Goal: Information Seeking & Learning: Learn about a topic

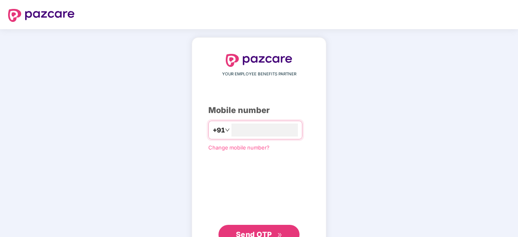
type input "**********"
click at [246, 233] on span "Send OTP" at bounding box center [254, 233] width 36 height 9
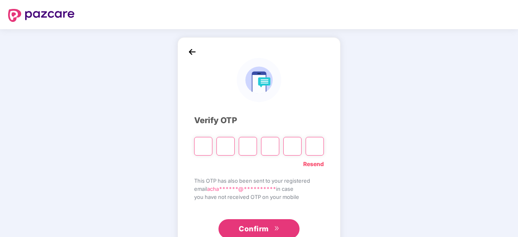
click at [314, 163] on link "Resend" at bounding box center [313, 164] width 21 height 9
click at [202, 145] on input "Please enter verification code. Digit 1" at bounding box center [203, 146] width 18 height 19
type input "*"
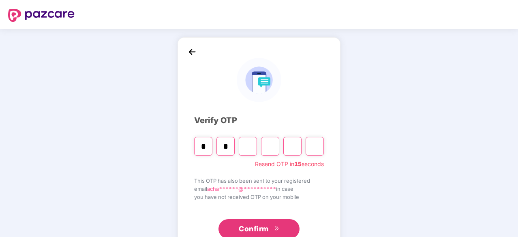
type input "*"
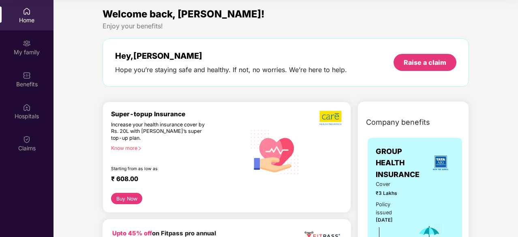
click at [170, 79] on div "Hey, [PERSON_NAME] you’re staying safe and healthy. If not, no worries. We’re h…" at bounding box center [285, 62] width 366 height 48
click at [237, 89] on div "Welcome back, [PERSON_NAME]! Enjoy your benefits! Hey, [PERSON_NAME] you’re sta…" at bounding box center [285, 50] width 373 height 88
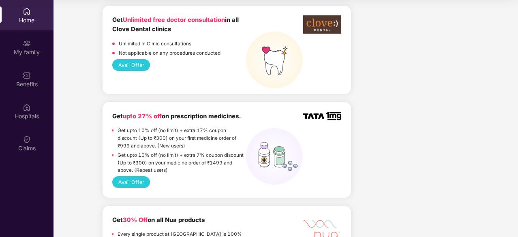
scroll to position [794, 0]
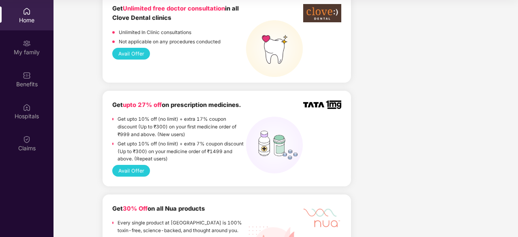
click at [185, 165] on div "Avail Offer" at bounding box center [226, 171] width 229 height 12
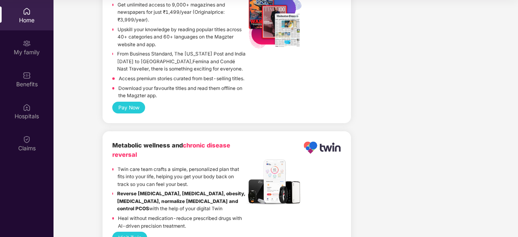
scroll to position [1956, 0]
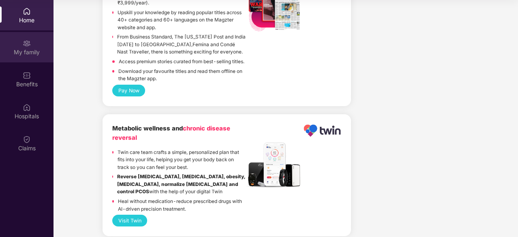
click at [17, 48] on div "My family" at bounding box center [26, 52] width 53 height 8
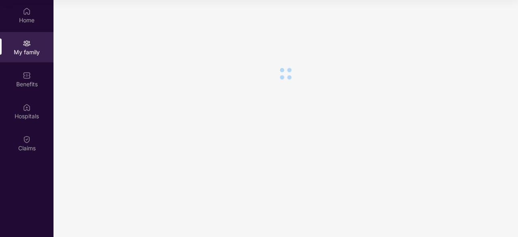
scroll to position [0, 0]
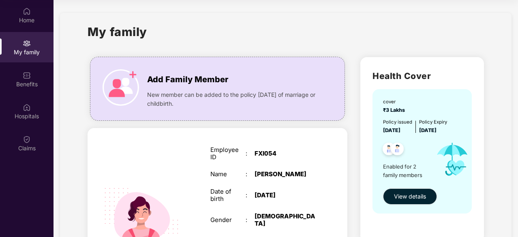
drag, startPoint x: 516, startPoint y: 21, endPoint x: 450, endPoint y: 64, distance: 79.1
click at [450, 64] on div "Health Cover cover ₹3 Lakhs Policy issued [DATE] Policy Expiry [DATE] Enabled f…" at bounding box center [421, 149] width 123 height 185
click at [327, 30] on div "My family" at bounding box center [285, 37] width 396 height 28
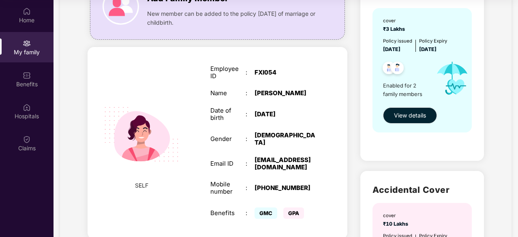
scroll to position [97, 0]
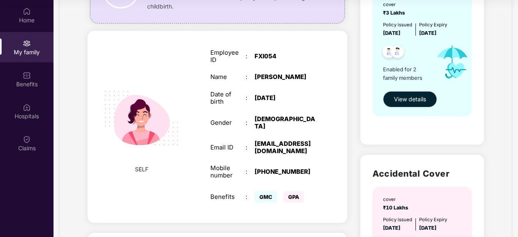
click at [420, 96] on span "View details" at bounding box center [410, 99] width 32 height 9
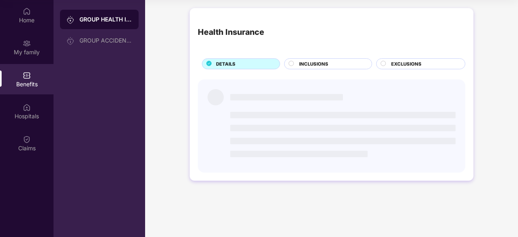
scroll to position [0, 0]
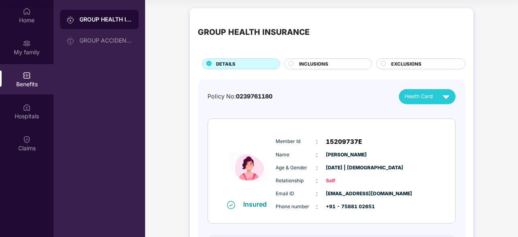
click at [298, 104] on div "Policy No: 0239761180 Health Card Insured Member Id : 15209737E Name : [PERSON_…" at bounding box center [331, 221] width 248 height 264
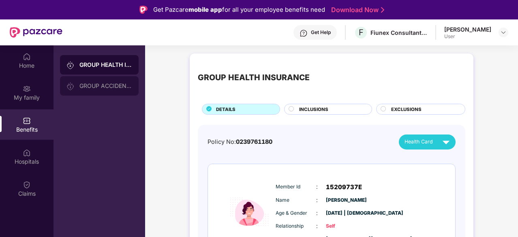
click at [110, 84] on div "GROUP ACCIDENTAL INSURANCE" at bounding box center [105, 86] width 53 height 6
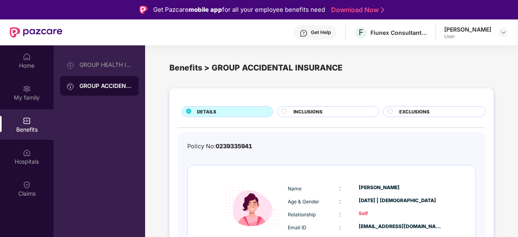
click at [331, 138] on div "Policy No: 0239335941 Insured Name : [PERSON_NAME] Age & Gender : [DATE] | [DEM…" at bounding box center [331, 210] width 308 height 156
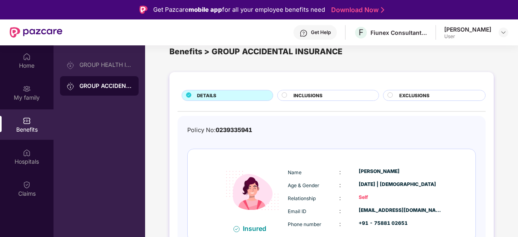
scroll to position [45, 0]
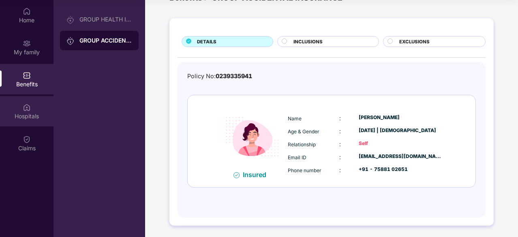
click at [25, 102] on div at bounding box center [27, 106] width 8 height 8
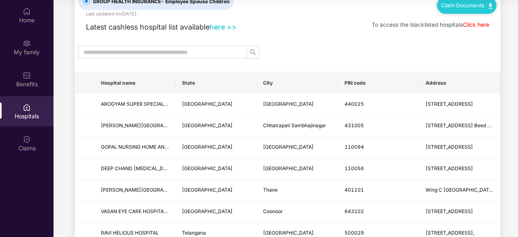
scroll to position [32, 0]
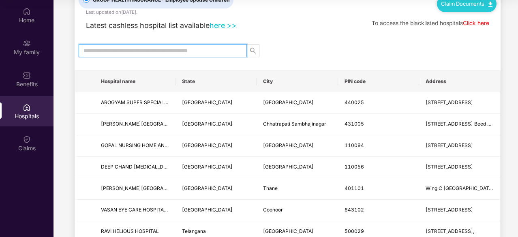
click at [137, 53] on input "text" at bounding box center [159, 50] width 152 height 9
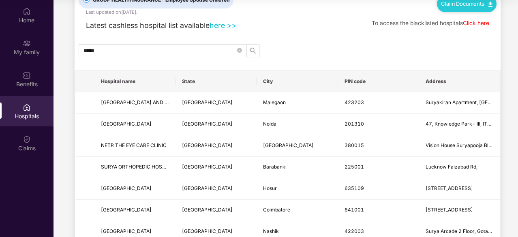
click at [304, 56] on div "*****" at bounding box center [288, 50] width 426 height 13
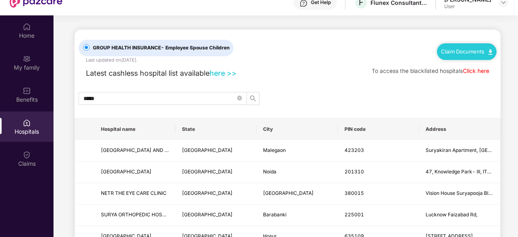
scroll to position [29, 0]
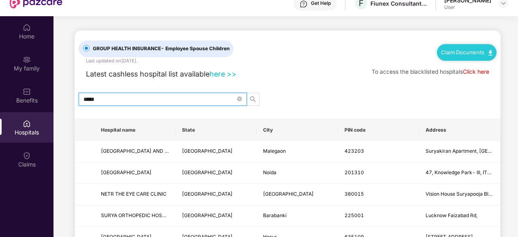
drag, startPoint x: 114, startPoint y: 100, endPoint x: 55, endPoint y: 93, distance: 59.9
type input "****"
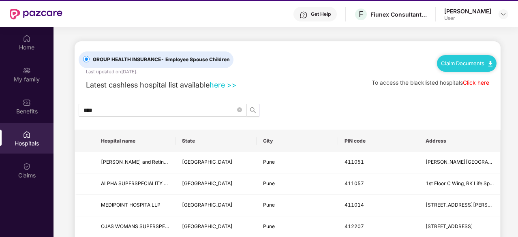
scroll to position [0, 0]
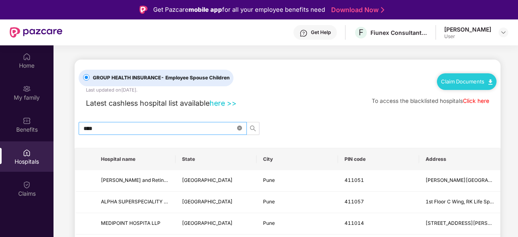
click at [239, 126] on icon "close-circle" at bounding box center [239, 128] width 5 height 5
click at [97, 131] on input "text" at bounding box center [159, 128] width 152 height 9
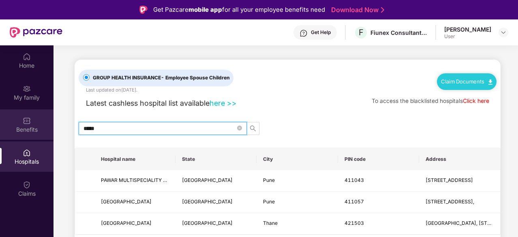
type input "*****"
click at [31, 125] on div "Benefits" at bounding box center [26, 124] width 53 height 30
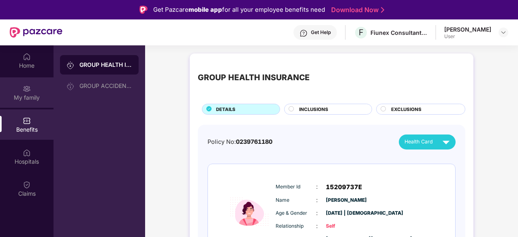
click at [32, 98] on div "My family" at bounding box center [26, 98] width 53 height 8
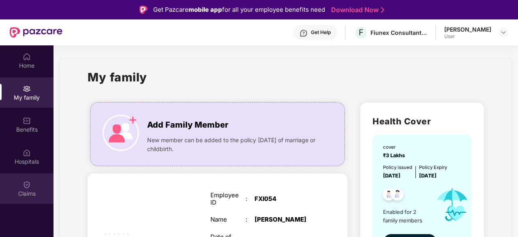
click at [26, 192] on div "Claims" at bounding box center [26, 194] width 53 height 8
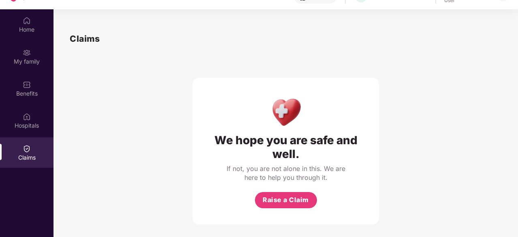
scroll to position [45, 0]
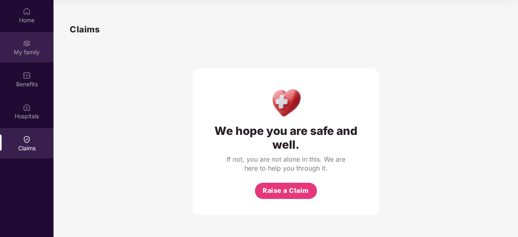
click at [26, 40] on img at bounding box center [27, 43] width 8 height 8
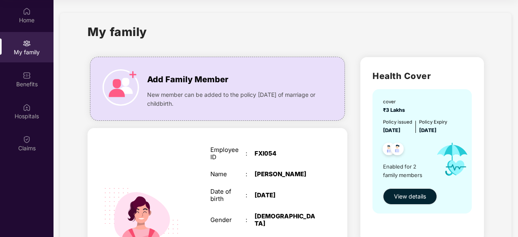
click at [34, 16] on div "Home" at bounding box center [26, 20] width 53 height 8
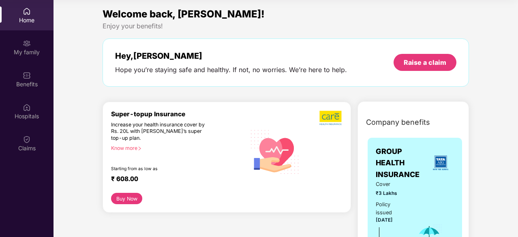
click at [467, 56] on div "Hey, [PERSON_NAME] you’re staying safe and healthy. If not, no worries. We’re h…" at bounding box center [285, 62] width 366 height 48
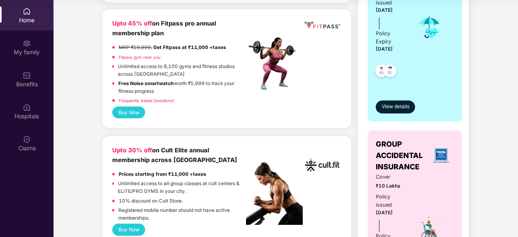
scroll to position [211, 0]
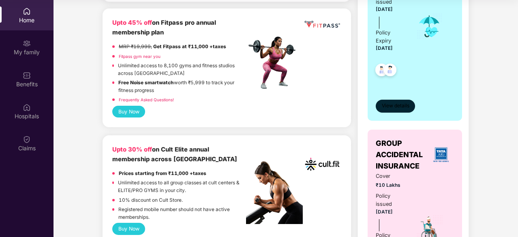
click at [392, 103] on span "View details" at bounding box center [395, 106] width 28 height 8
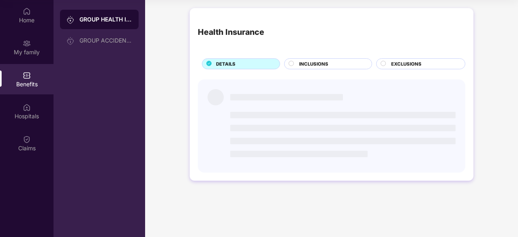
scroll to position [0, 0]
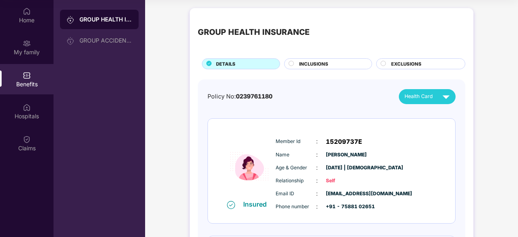
click at [150, 100] on div "GROUP HEALTH INSURANCE DETAILS INCLUSIONS EXCLUSIONS Policy No: 0239761180 Heal…" at bounding box center [331, 198] width 373 height 388
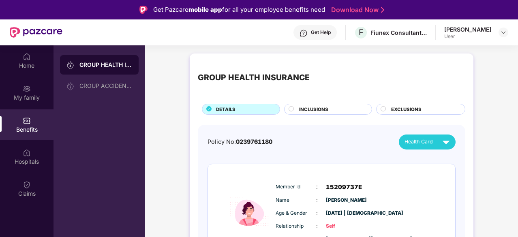
click at [385, 108] on circle at bounding box center [383, 108] width 5 height 5
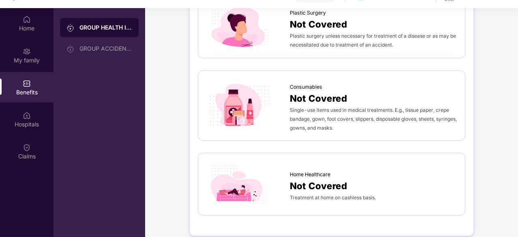
scroll to position [45, 0]
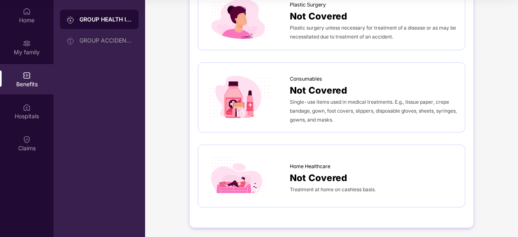
click at [226, 168] on img at bounding box center [239, 176] width 66 height 46
click at [317, 117] on span "Single-use items used in medical treatments. E.g., tissue paper, crepe bandage,…" at bounding box center [373, 111] width 167 height 24
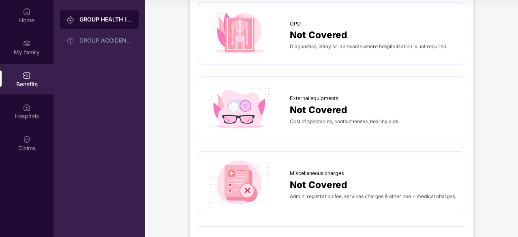
scroll to position [16, 0]
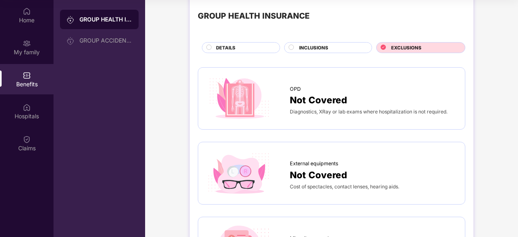
click at [312, 44] on span "INCLUSIONS" at bounding box center [313, 47] width 29 height 7
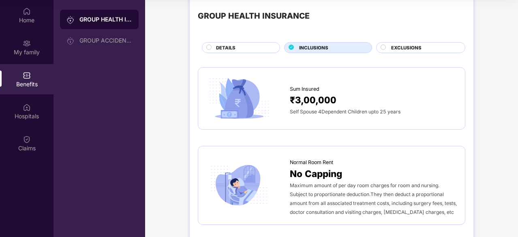
click at [251, 104] on img at bounding box center [239, 99] width 66 height 46
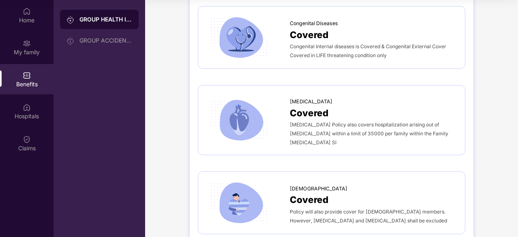
scroll to position [1645, 0]
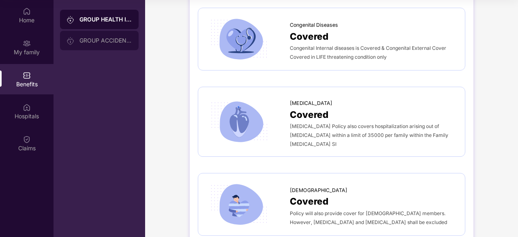
click at [106, 42] on div "GROUP ACCIDENTAL INSURANCE" at bounding box center [105, 40] width 53 height 6
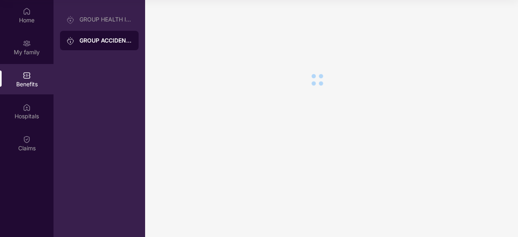
scroll to position [0, 0]
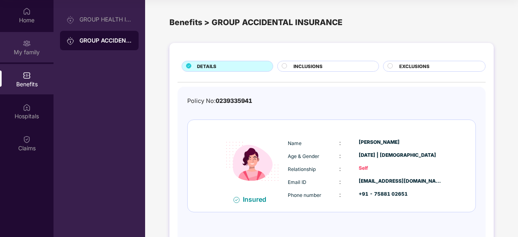
click at [23, 39] on img at bounding box center [27, 43] width 8 height 8
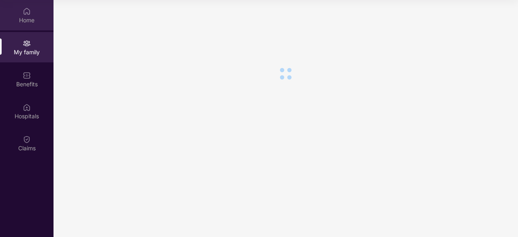
click at [25, 15] on img at bounding box center [27, 11] width 8 height 8
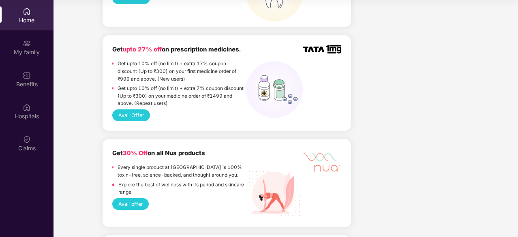
scroll to position [859, 0]
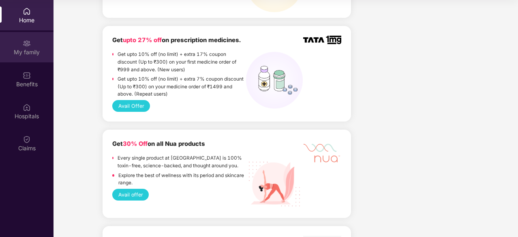
click at [35, 56] on div "My family" at bounding box center [26, 52] width 53 height 8
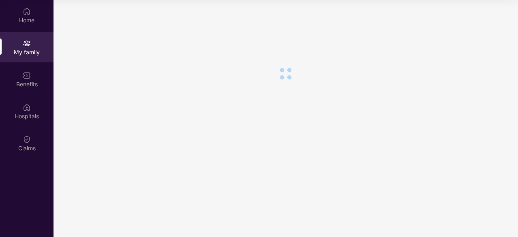
scroll to position [0, 0]
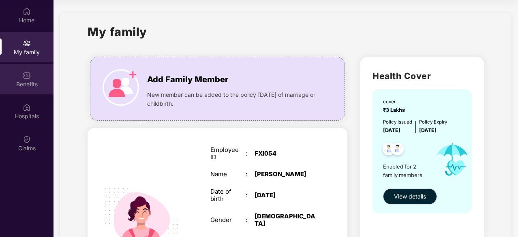
click at [27, 77] on img at bounding box center [27, 75] width 8 height 8
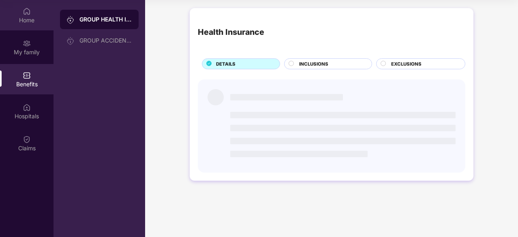
click at [27, 22] on div "Home" at bounding box center [26, 20] width 53 height 8
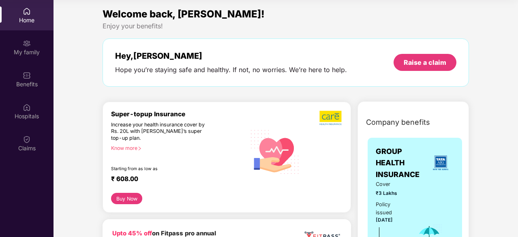
click at [130, 148] on div "Know more" at bounding box center [176, 148] width 130 height 6
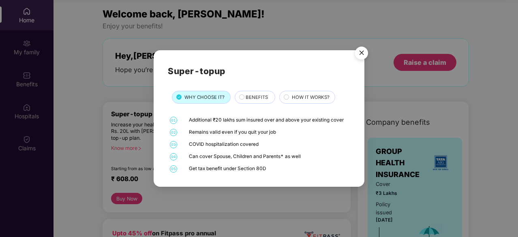
click at [360, 50] on img "Close" at bounding box center [361, 54] width 23 height 23
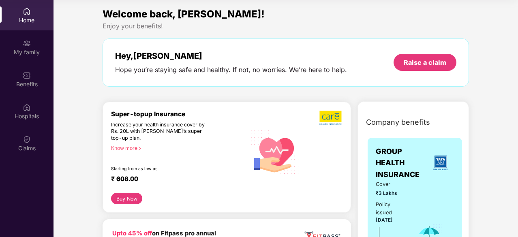
click at [271, 60] on div "Hey, [PERSON_NAME]" at bounding box center [231, 56] width 232 height 10
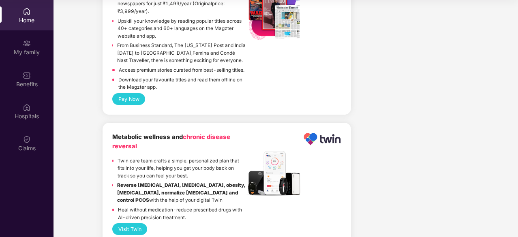
scroll to position [1956, 0]
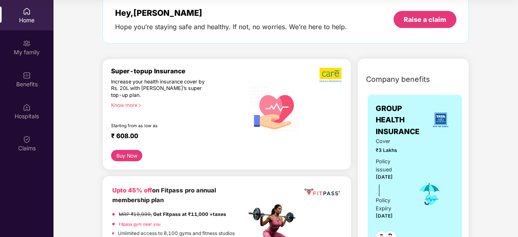
scroll to position [0, 0]
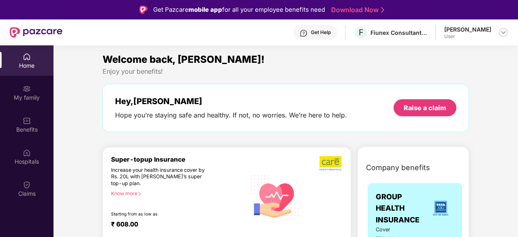
click at [501, 33] on img at bounding box center [503, 32] width 6 height 6
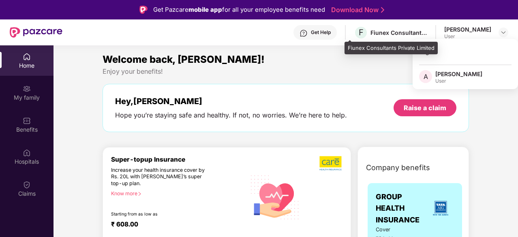
click at [399, 30] on div "Fiunex Consultants Private Limited" at bounding box center [398, 33] width 57 height 8
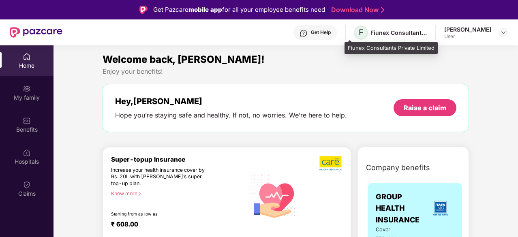
click at [358, 28] on span "F" at bounding box center [360, 33] width 5 height 10
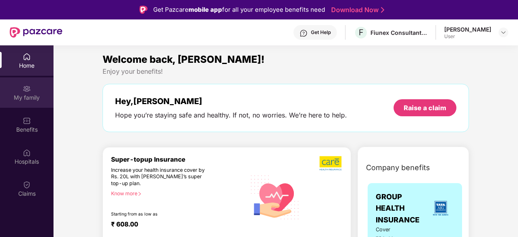
click at [29, 85] on img at bounding box center [27, 89] width 8 height 8
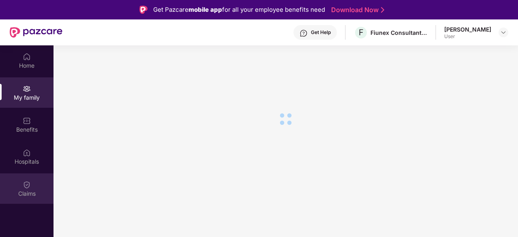
click at [29, 183] on img at bounding box center [27, 185] width 8 height 8
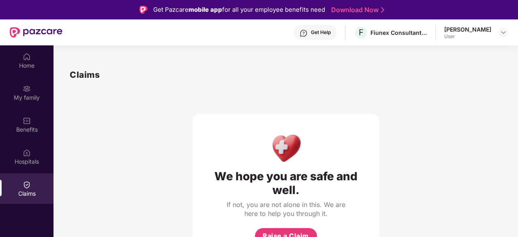
click at [175, 130] on div "We hope you are safe and well. If not, you are not alone in this. We are here t…" at bounding box center [286, 170] width 432 height 179
click at [42, 68] on div "Home" at bounding box center [26, 66] width 53 height 8
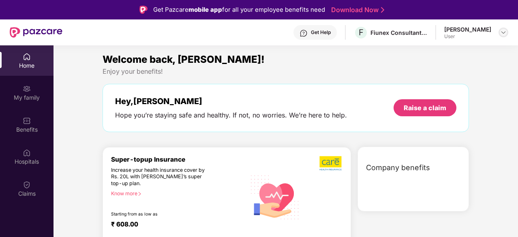
click at [503, 37] on div at bounding box center [503, 33] width 10 height 10
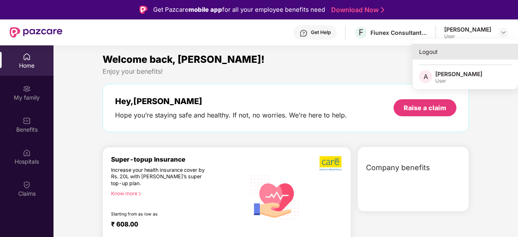
click at [430, 51] on div "Logout" at bounding box center [464, 52] width 105 height 16
